Goal: Register for event/course

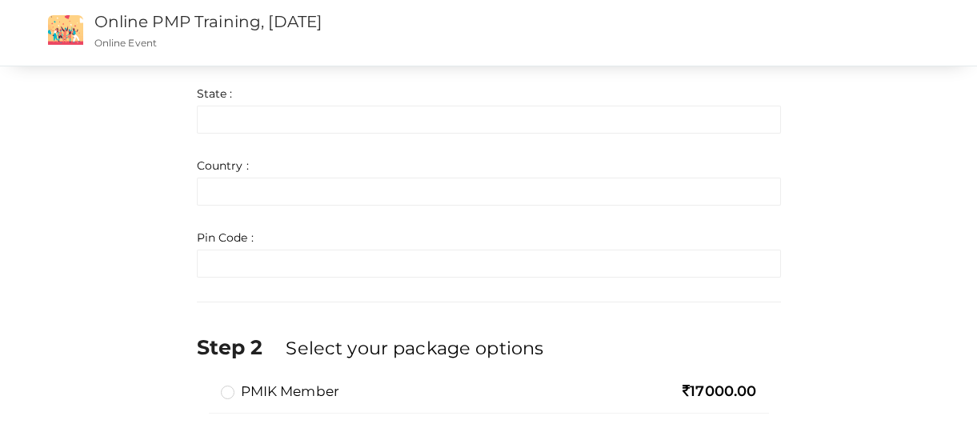
scroll to position [1123, 0]
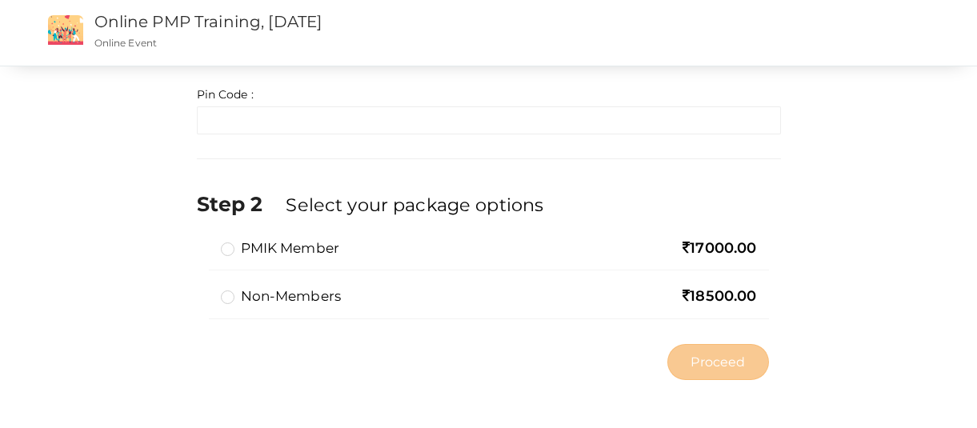
click at [235, 251] on label "PMIK Member" at bounding box center [280, 248] width 119 height 19
click at [205, 242] on input "PMIK Member" at bounding box center [205, 242] width 0 height 0
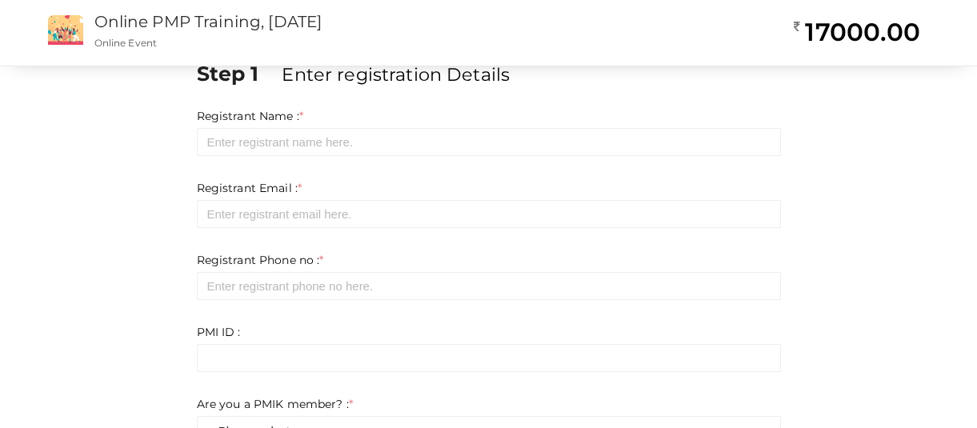
scroll to position [0, 0]
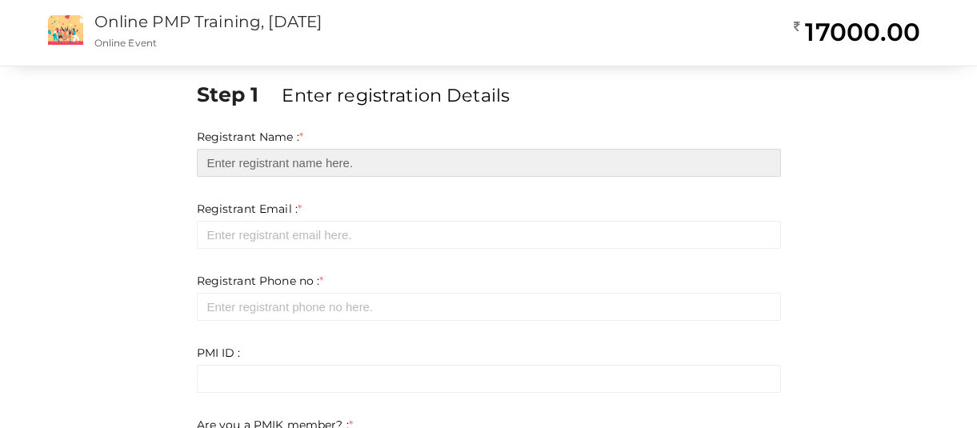
click at [291, 162] on input "text" at bounding box center [489, 163] width 584 height 28
type input "a"
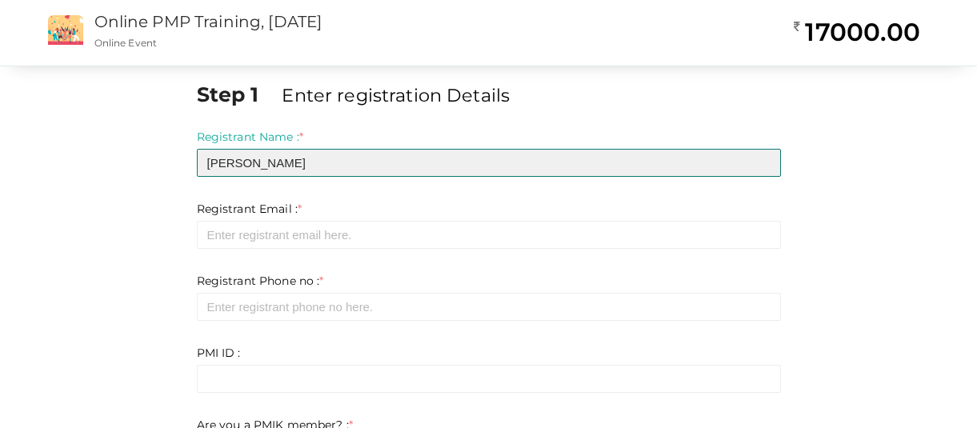
type input "ASHISH THOMAS"
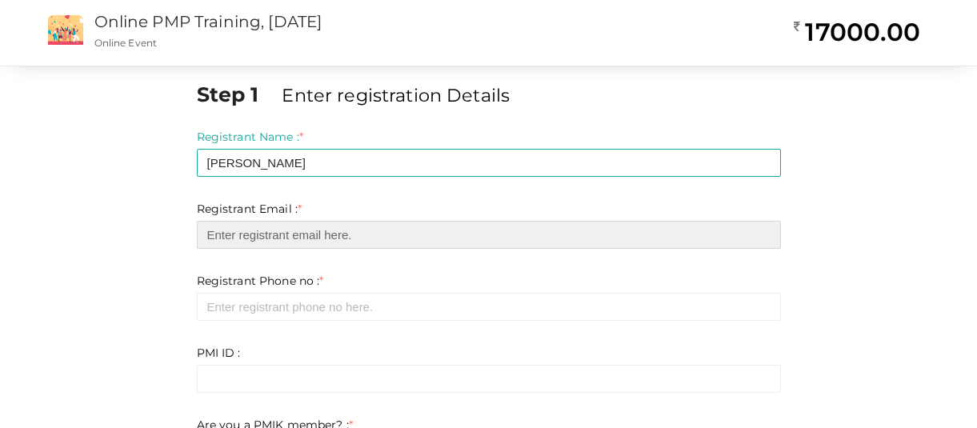
click at [253, 234] on input "email" at bounding box center [489, 235] width 584 height 28
type input "kochajose@gmail.com"
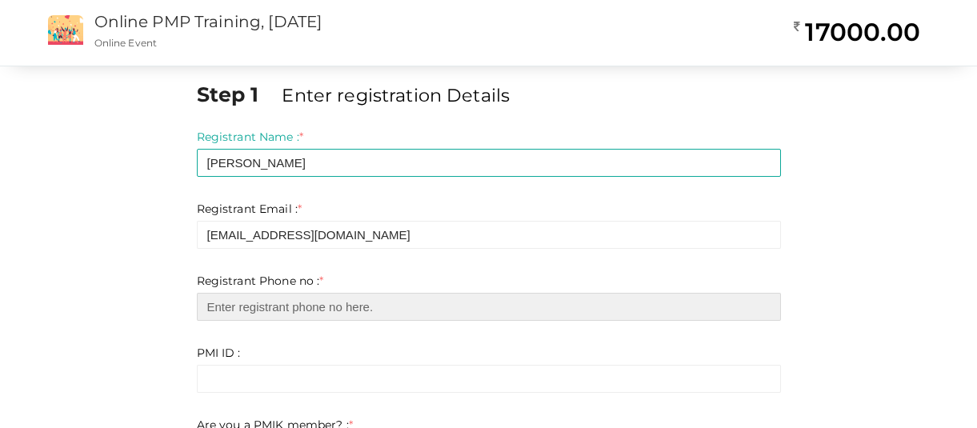
type input "9526498176"
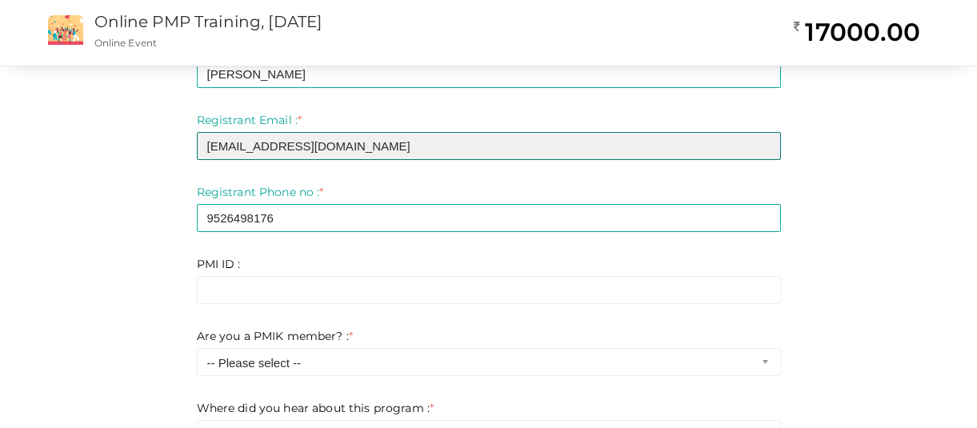
scroll to position [90, 0]
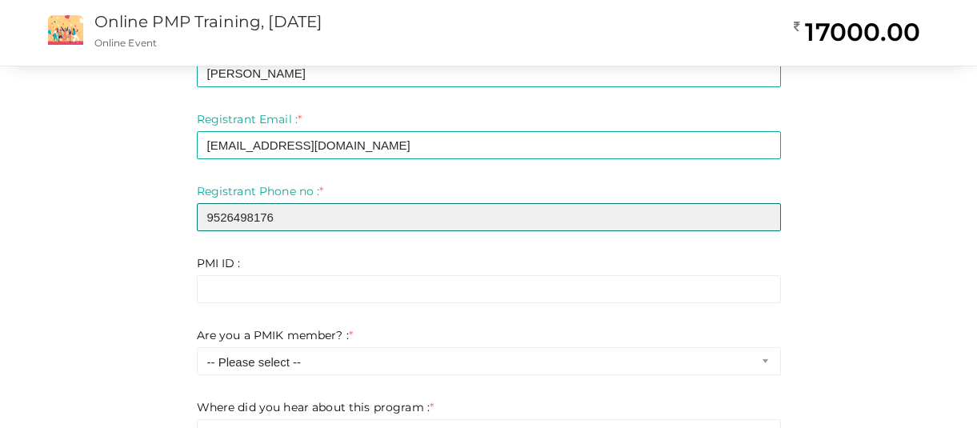
click at [290, 213] on input "9526498176" at bounding box center [489, 217] width 584 height 28
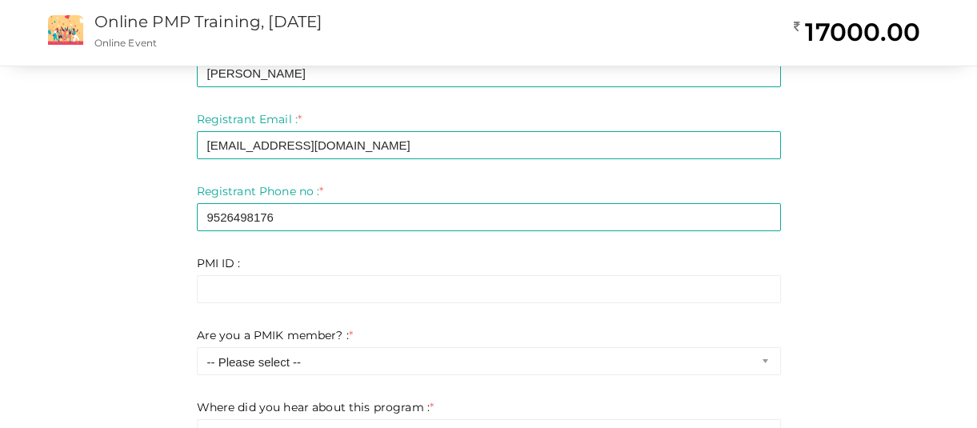
click at [472, 267] on div "PMI ID : * Invalid Email Required. Limit exceeds. Limit is - Invalid email Inva…" at bounding box center [489, 279] width 584 height 48
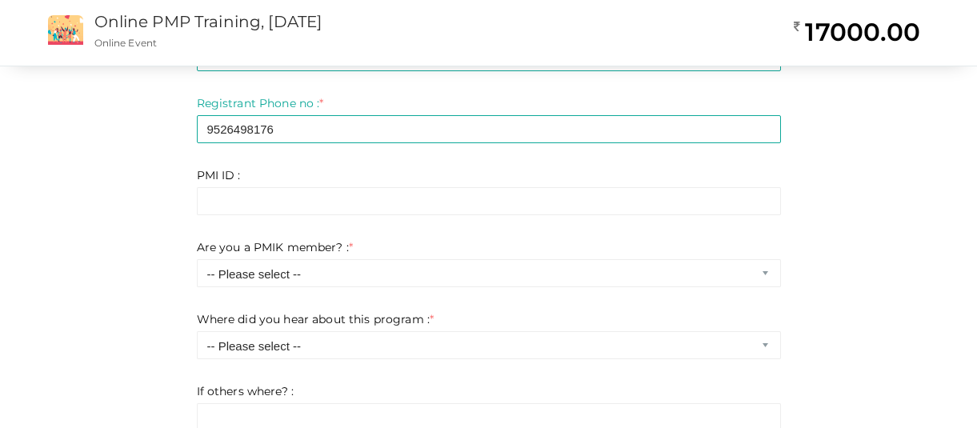
scroll to position [181, 0]
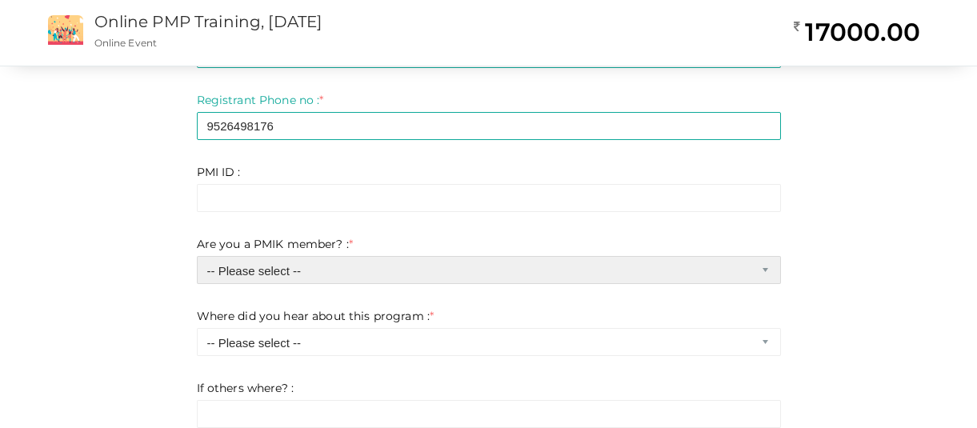
click at [306, 271] on select "-- Please select -- Yes No" at bounding box center [489, 270] width 584 height 28
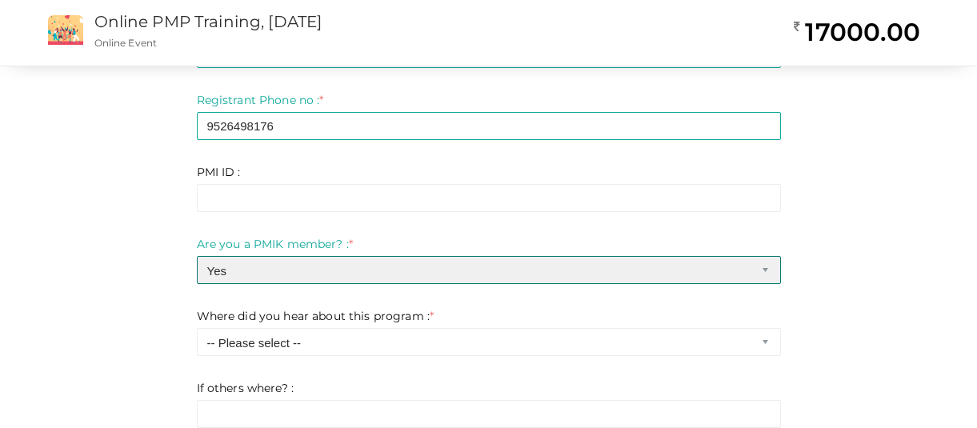
click at [284, 272] on select "-- Please select -- Yes No" at bounding box center [489, 270] width 584 height 28
select select "1"
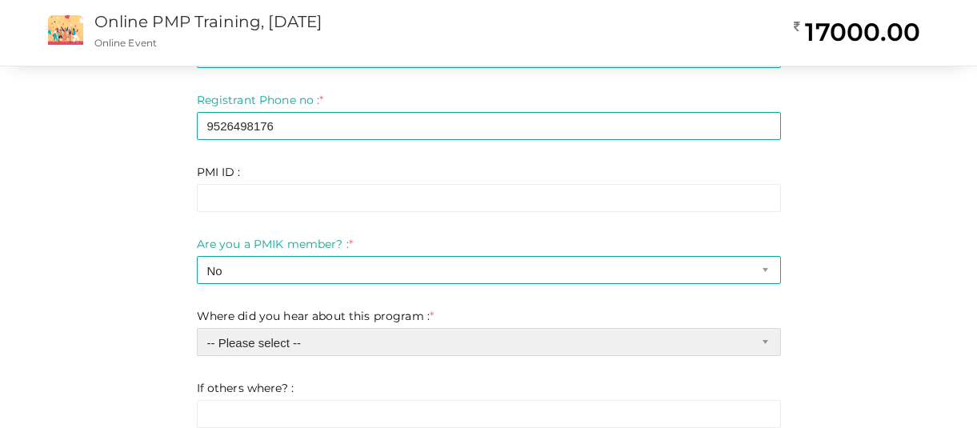
click at [266, 350] on select "-- Please select -- Chapter website Chapter emails Facebook Whatsapp Linkedin I…" at bounding box center [489, 342] width 584 height 28
select select "0"
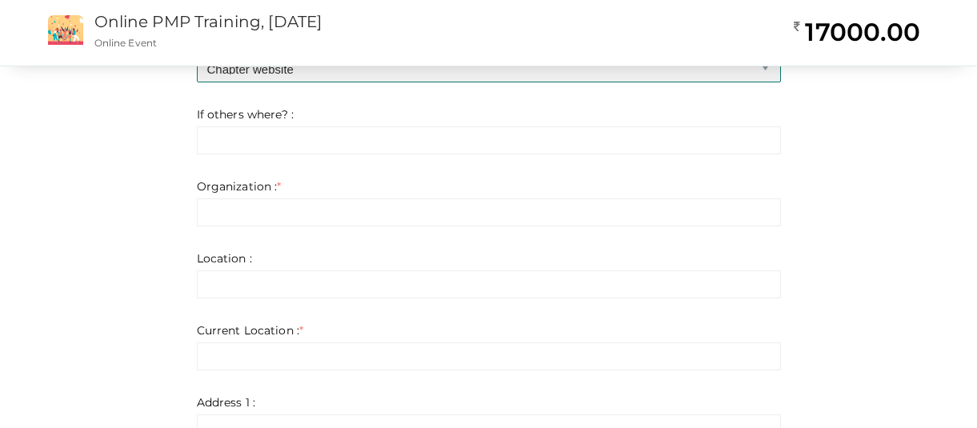
scroll to position [478, 0]
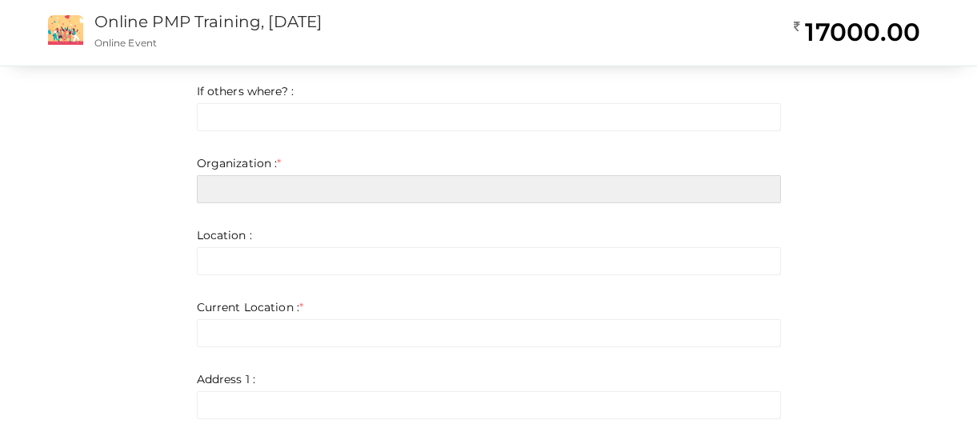
click at [277, 193] on input "text" at bounding box center [489, 189] width 584 height 28
type input "Alkhobar"
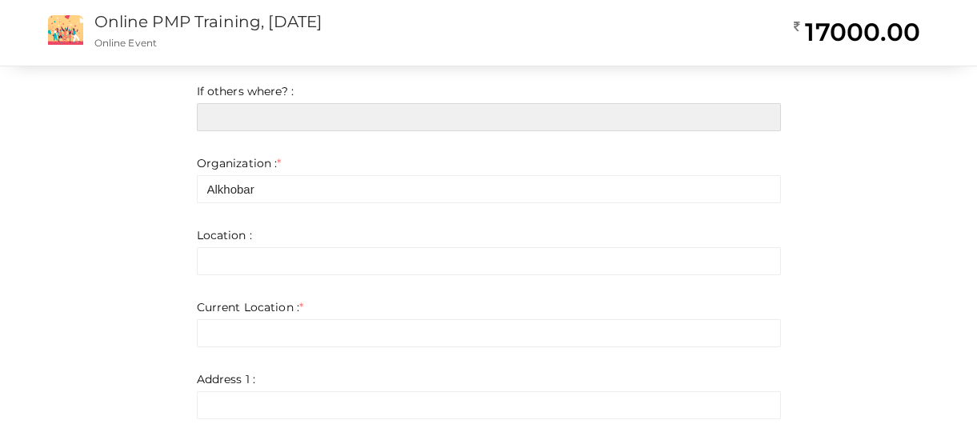
type input "Alkhobar"
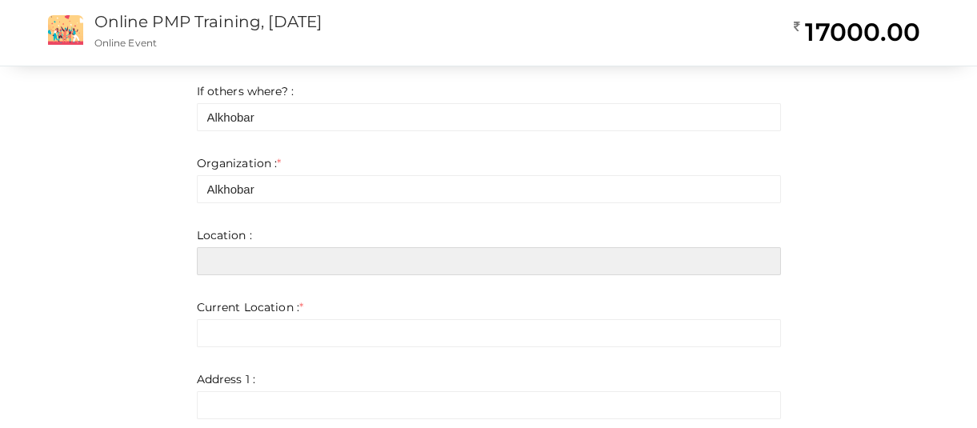
type input "Alkhobar"
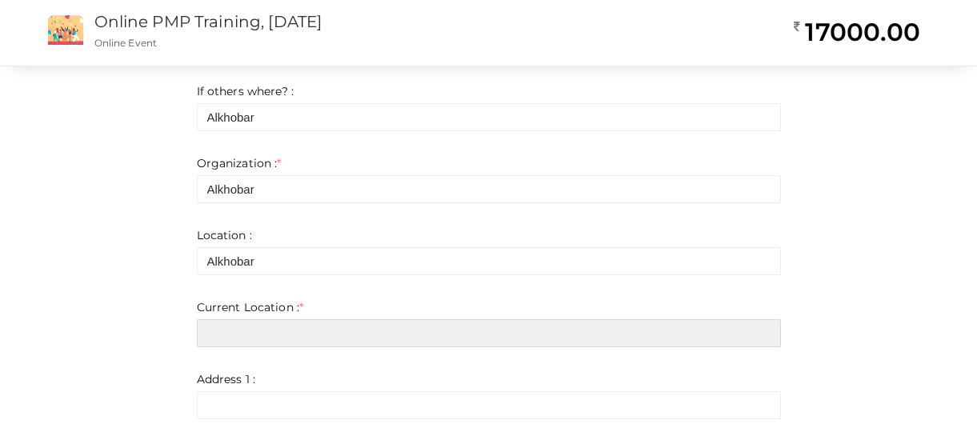
type input "Alkhobar"
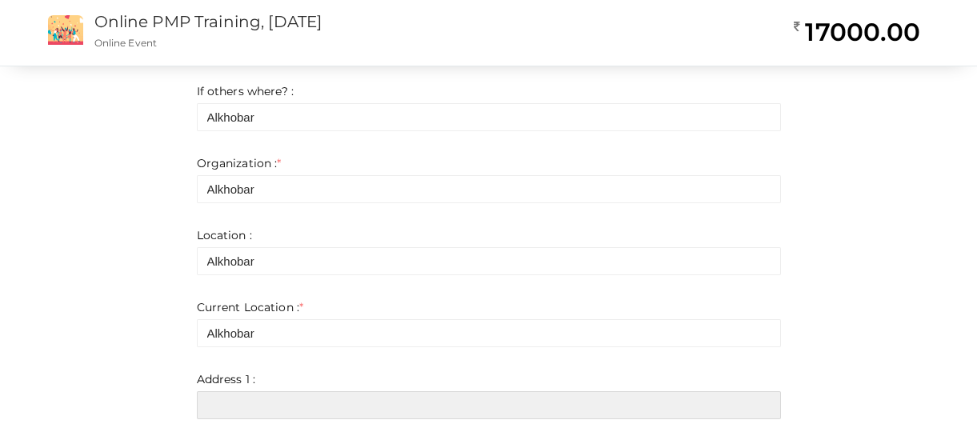
type input "Alkhobar"
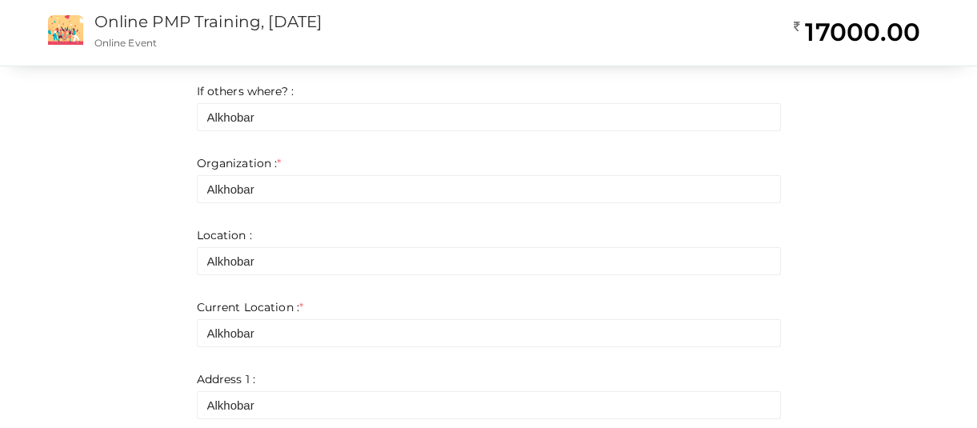
type input "Alkhobar"
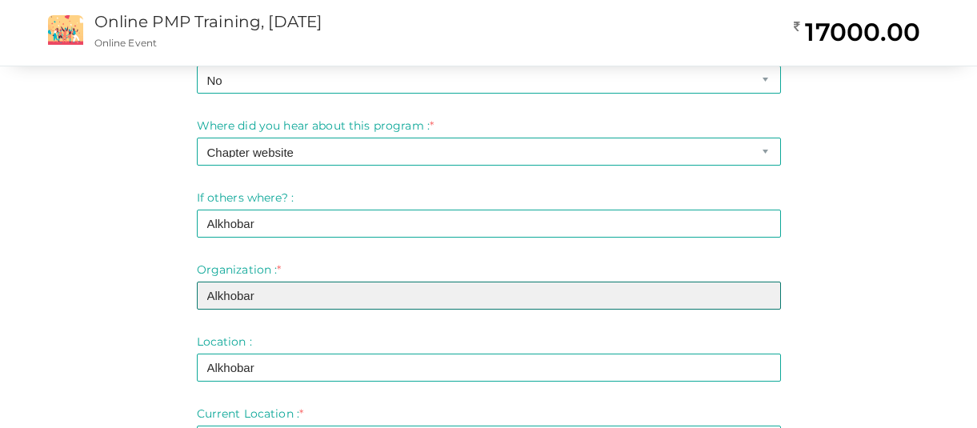
scroll to position [367, 0]
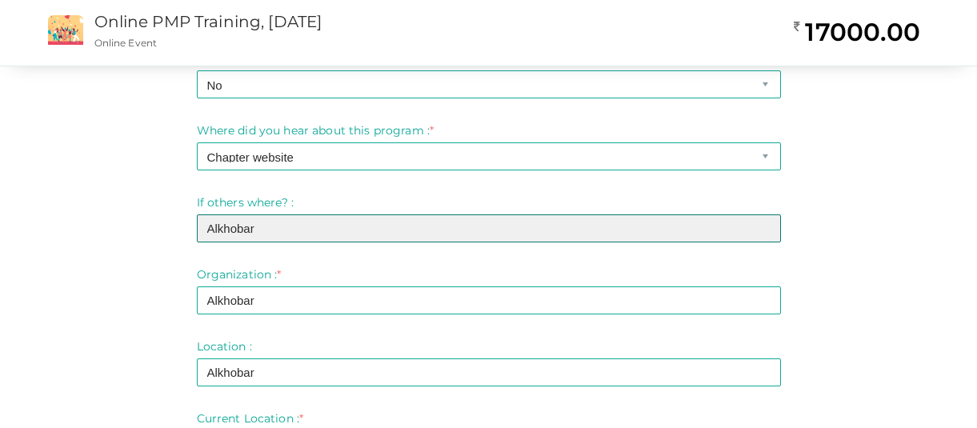
click at [279, 223] on input "Alkhobar" at bounding box center [489, 229] width 584 height 28
drag, startPoint x: 279, startPoint y: 223, endPoint x: 82, endPoint y: 223, distance: 197.7
click at [82, 223] on div "Step 1 Enter registration Details Registrant Name : * ASHISH THOMAS Required. I…" at bounding box center [489, 428] width 936 height 1431
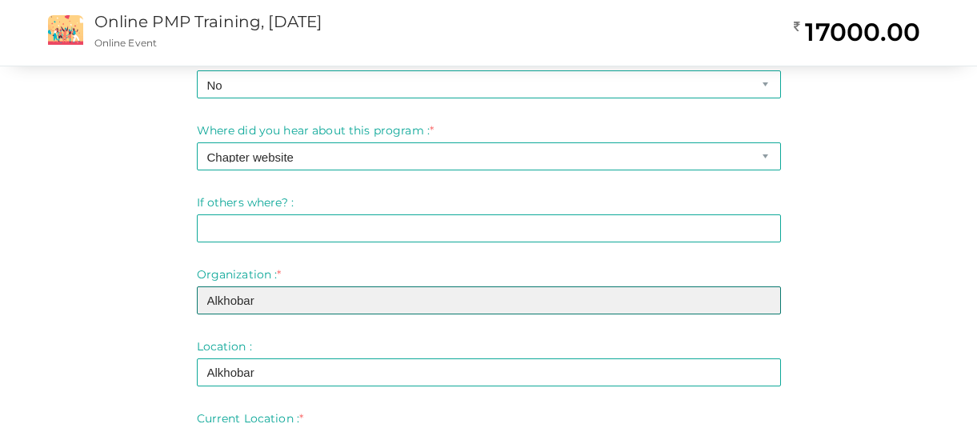
drag, startPoint x: 278, startPoint y: 304, endPoint x: 6, endPoint y: 278, distance: 272.6
click at [14, 278] on div "Step 1 Enter registration Details Registrant Name : * ASHISH THOMAS Required. I…" at bounding box center [488, 408] width 977 height 1551
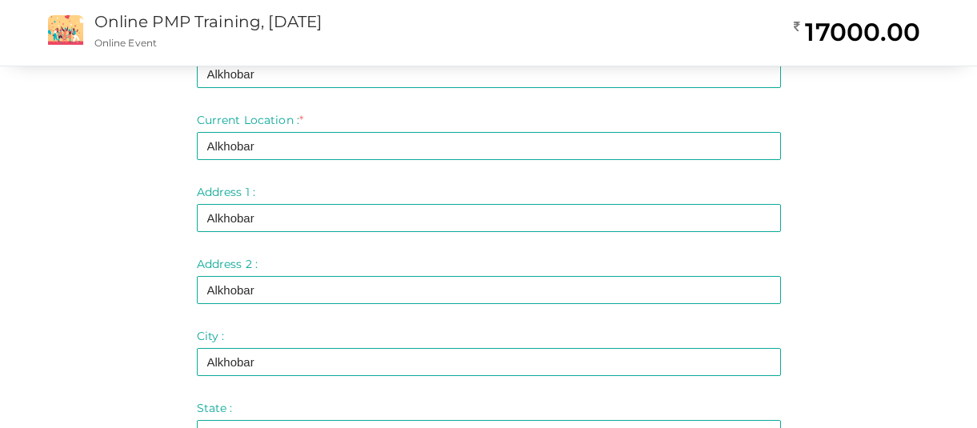
scroll to position [675, 0]
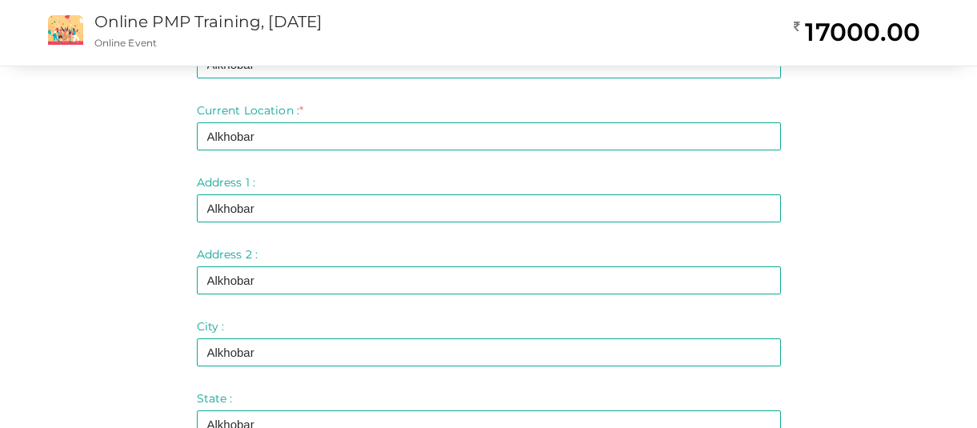
type input "ALMANA GENERAL HOSPITAL"
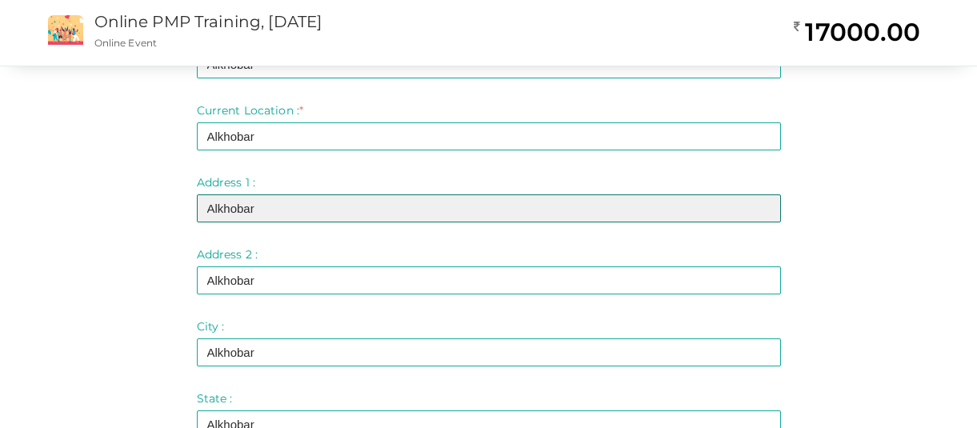
click at [271, 215] on input "Alkhobar" at bounding box center [489, 208] width 584 height 28
drag, startPoint x: 259, startPoint y: 218, endPoint x: 128, endPoint y: 194, distance: 132.7
click at [128, 194] on div "Step 1 Enter registration Details Registrant Name : * ASHISH THOMAS Required. I…" at bounding box center [489, 120] width 936 height 1431
drag, startPoint x: 291, startPoint y: 211, endPoint x: 76, endPoint y: 209, distance: 215.3
click at [76, 209] on div "Step 1 Enter registration Details Registrant Name : * ASHISH THOMAS Required. I…" at bounding box center [489, 120] width 936 height 1431
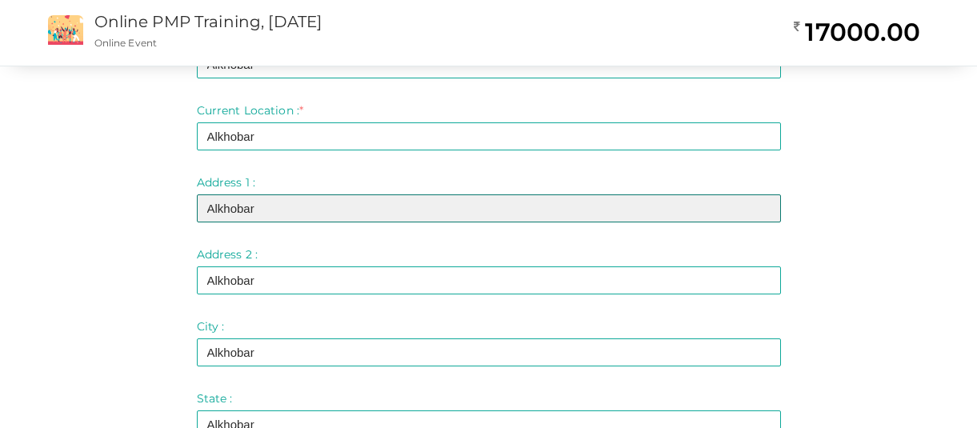
click at [264, 204] on input "Alkhobar" at bounding box center [489, 208] width 584 height 28
click at [255, 202] on input "Alkhobar" at bounding box center [489, 208] width 584 height 28
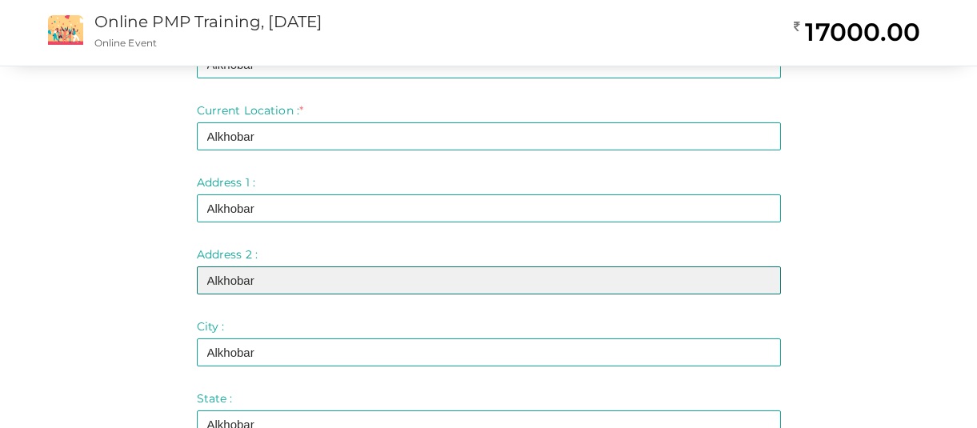
click at [255, 272] on input "Alkhobar" at bounding box center [489, 281] width 584 height 28
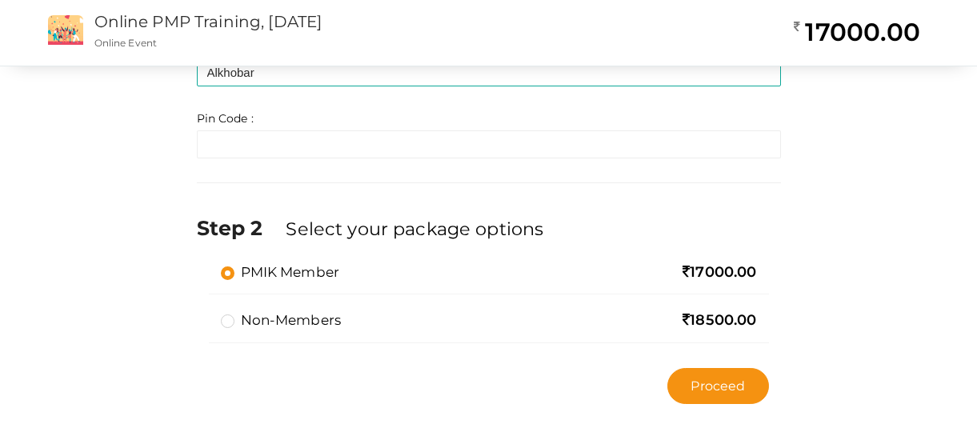
scroll to position [1123, 0]
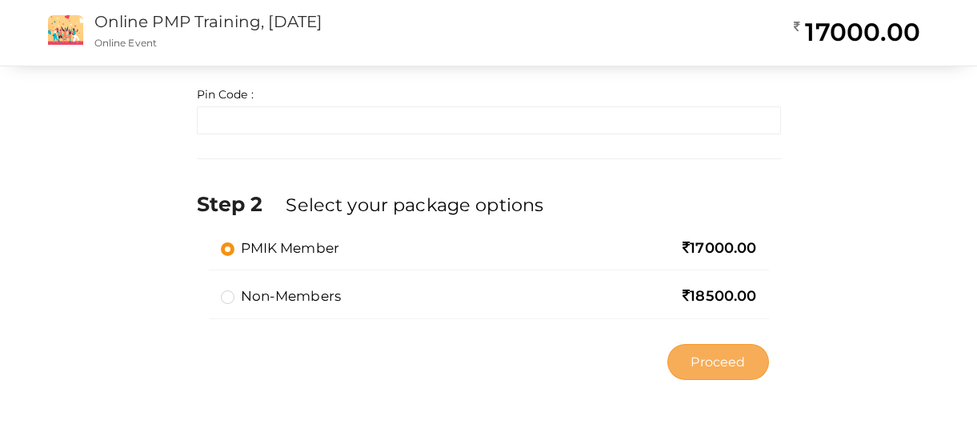
click at [720, 359] on span "Proceed" at bounding box center [718, 362] width 54 height 18
type input "N/A"
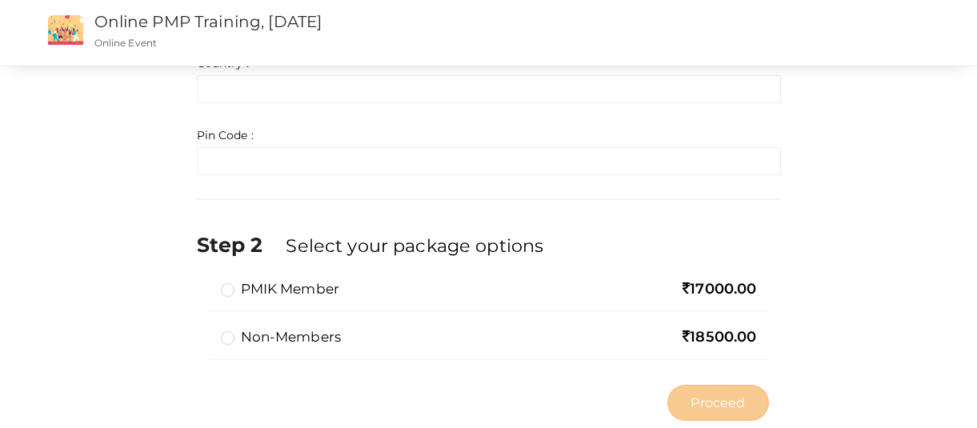
scroll to position [1123, 0]
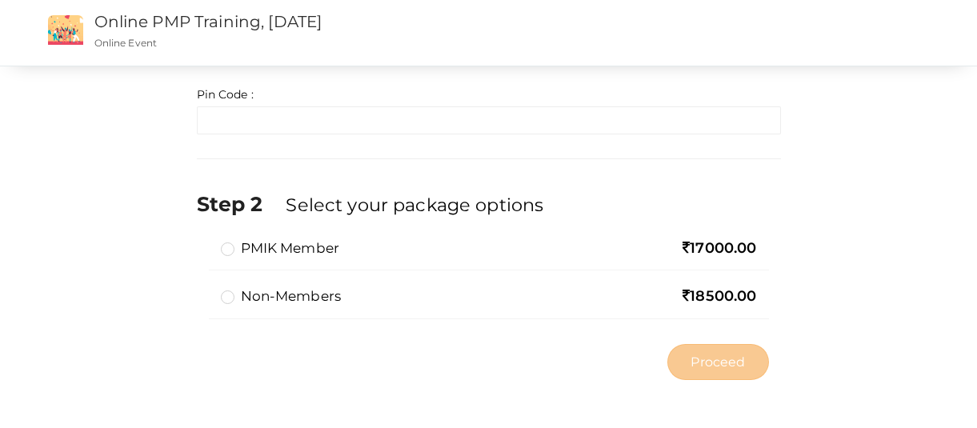
click at [235, 251] on label "PMIK Member" at bounding box center [280, 248] width 119 height 19
click at [205, 242] on input "PMIK Member" at bounding box center [205, 242] width 0 height 0
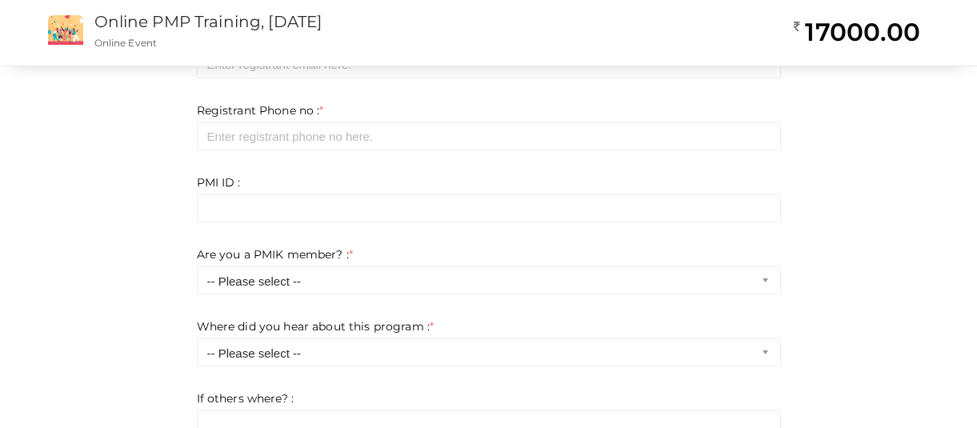
scroll to position [0, 0]
